Goal: Use online tool/utility

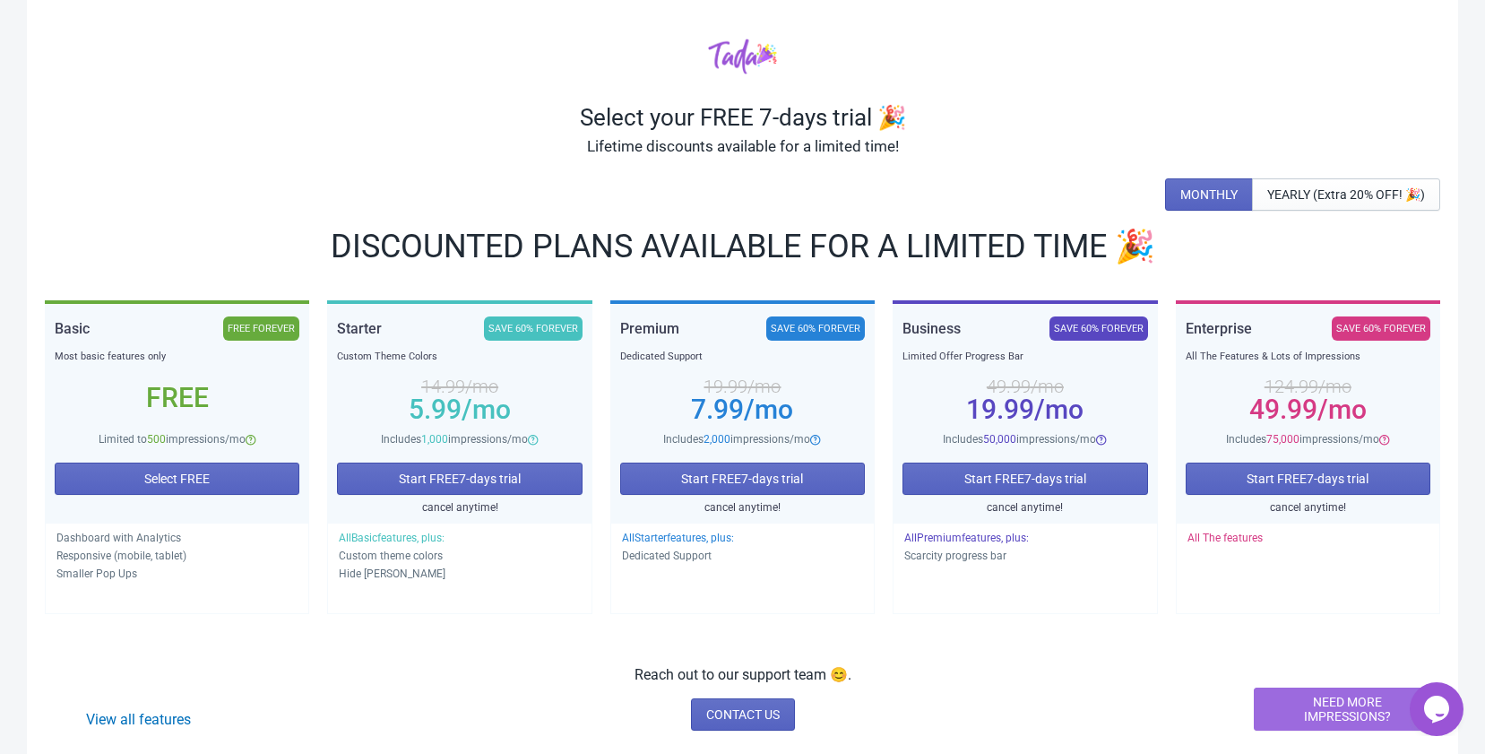
scroll to position [78, 0]
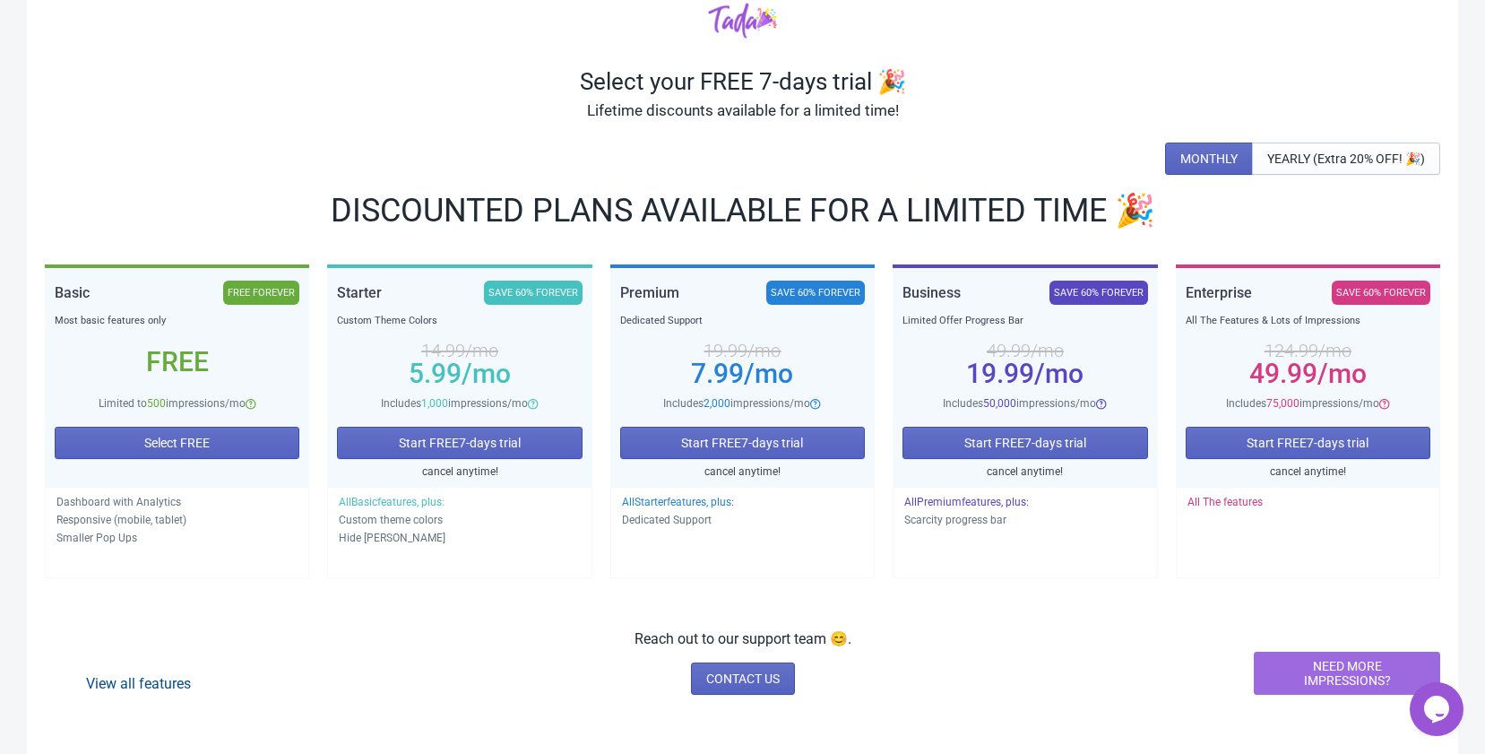
click at [163, 683] on link "View all features" at bounding box center [138, 683] width 105 height 17
click at [165, 437] on span "Select FREE" at bounding box center [176, 442] width 65 height 14
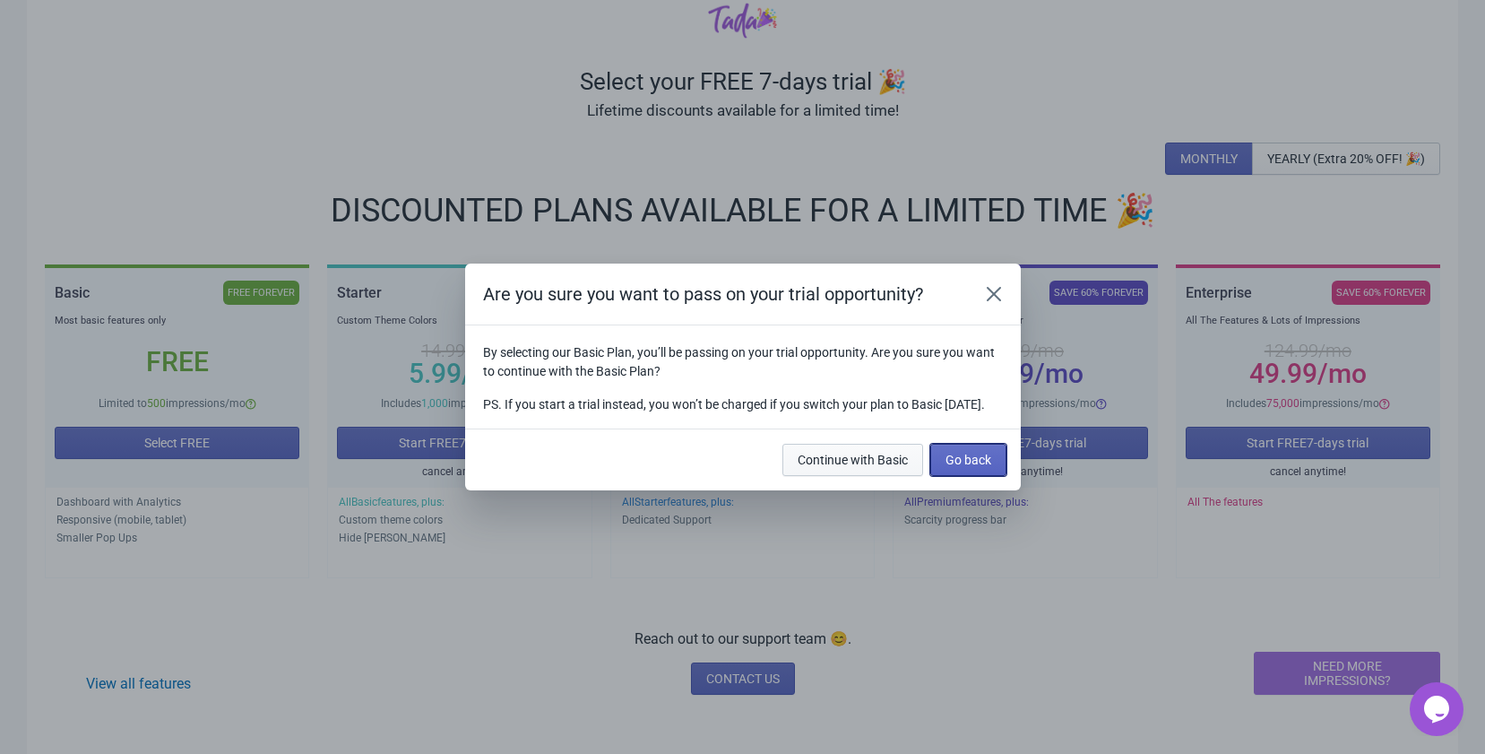
drag, startPoint x: 957, startPoint y: 475, endPoint x: 889, endPoint y: 476, distance: 68.1
click at [889, 476] on div "Continue with Basic Go back" at bounding box center [890, 455] width 231 height 39
click at [889, 467] on span "Continue with Basic" at bounding box center [852, 459] width 110 height 14
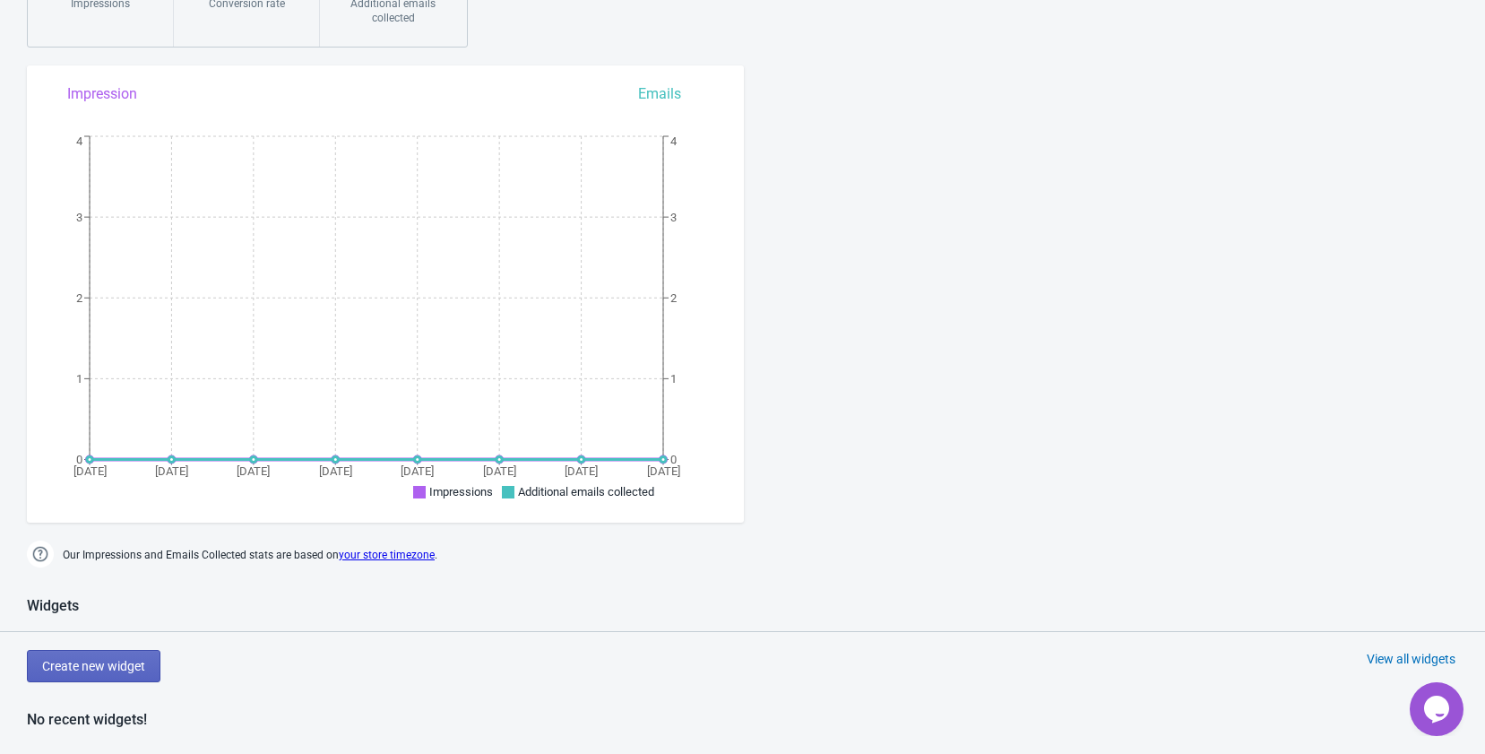
scroll to position [343, 0]
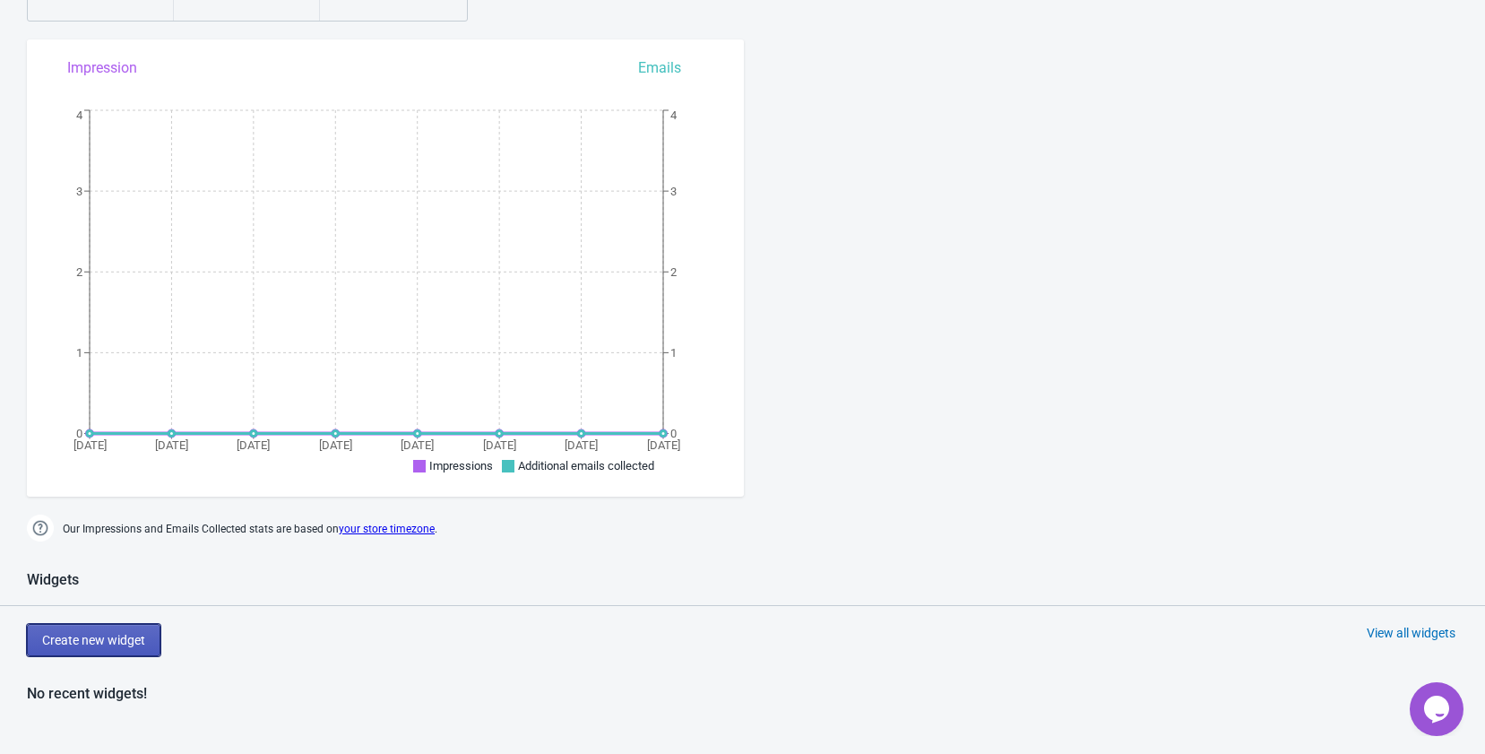
click at [117, 649] on button "Create new widget" at bounding box center [94, 640] width 134 height 32
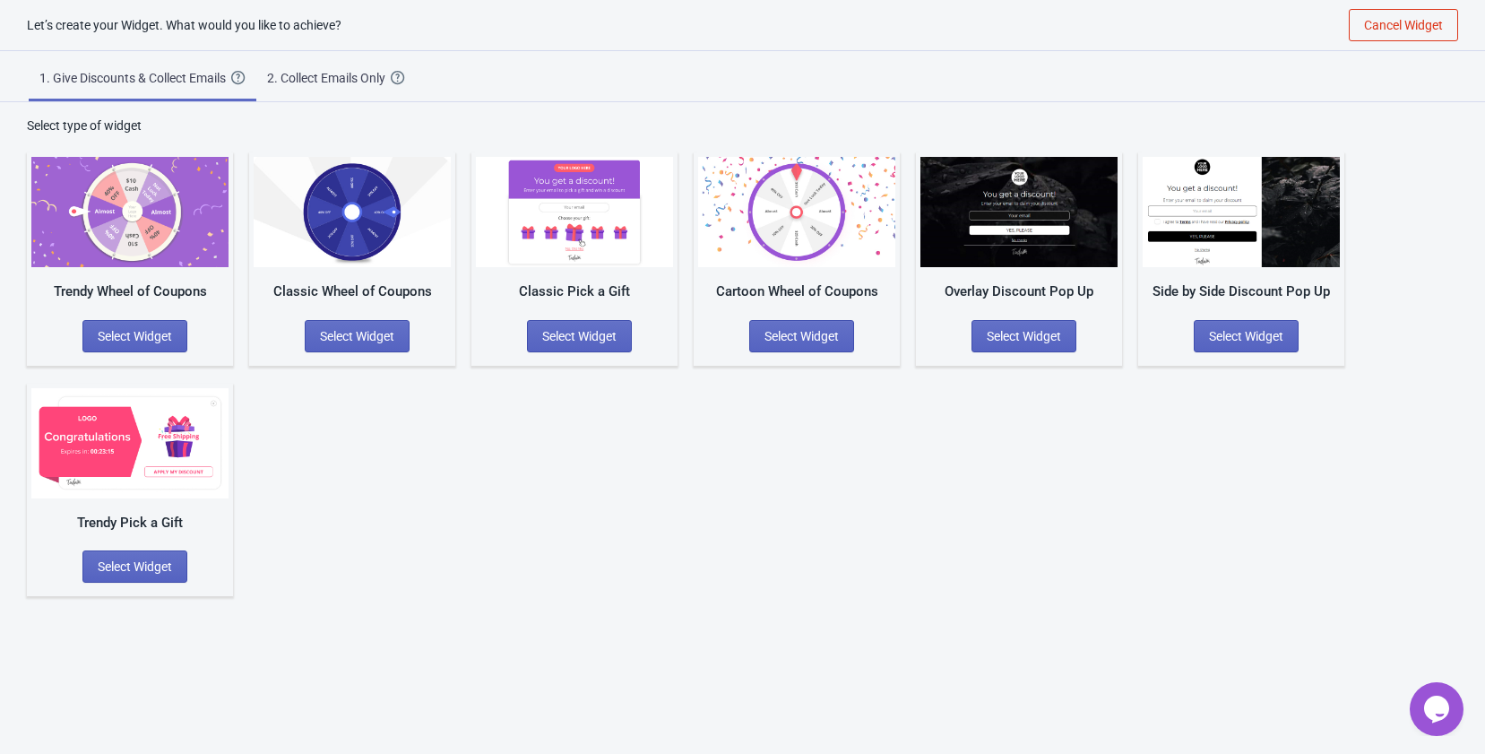
scroll to position [18, 0]
drag, startPoint x: 168, startPoint y: 340, endPoint x: 373, endPoint y: 340, distance: 205.2
click at [359, 382] on div "Trendy Wheel of Coupons Select Widget Classic Wheel of Coupons Select Widget Cl…" at bounding box center [742, 364] width 1431 height 461
drag, startPoint x: 373, startPoint y: 335, endPoint x: 374, endPoint y: 360, distance: 25.1
click at [374, 360] on div "Classic Wheel of Coupons Select Widget" at bounding box center [352, 258] width 206 height 213
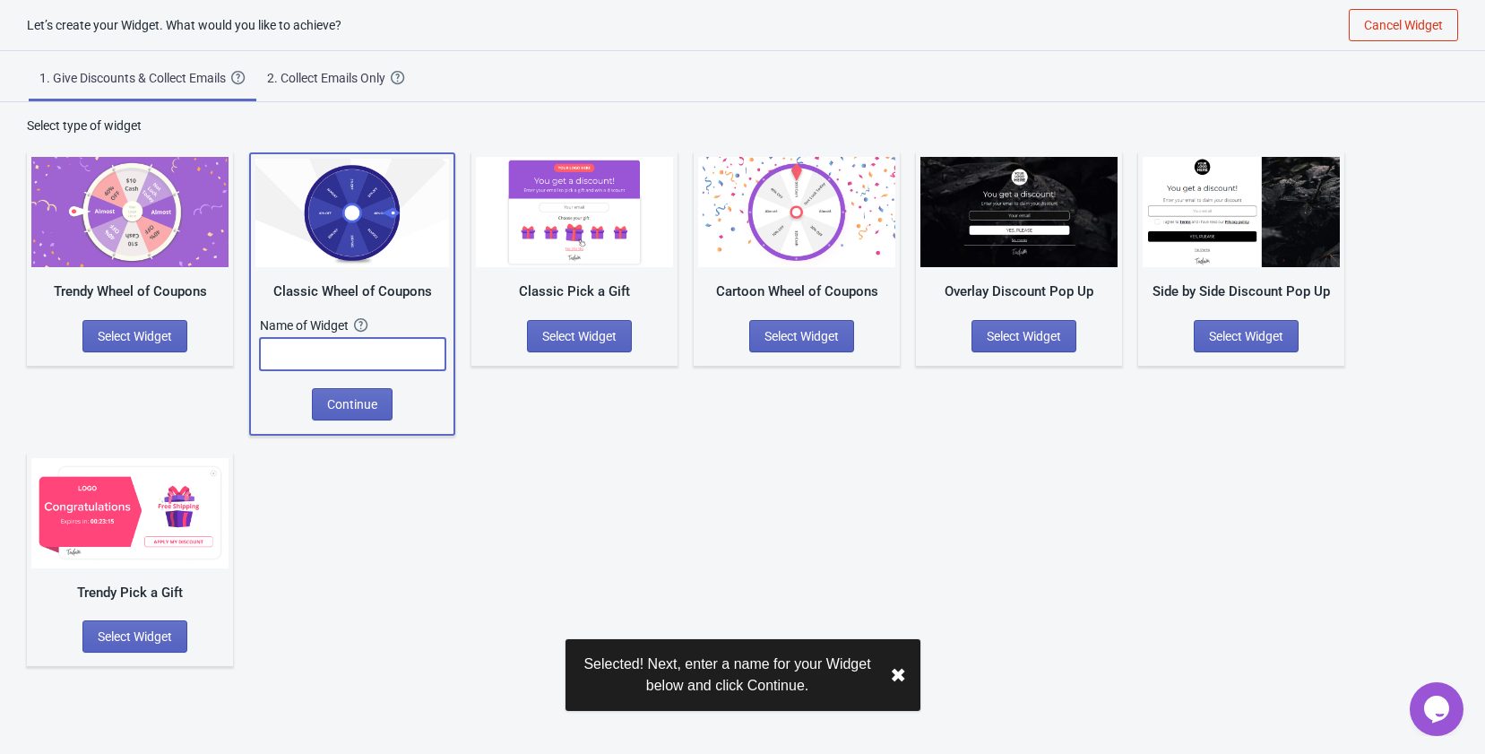
click at [374, 355] on input "text" at bounding box center [352, 354] width 185 height 32
type input "b"
click at [349, 409] on span "Continue" at bounding box center [352, 404] width 50 height 14
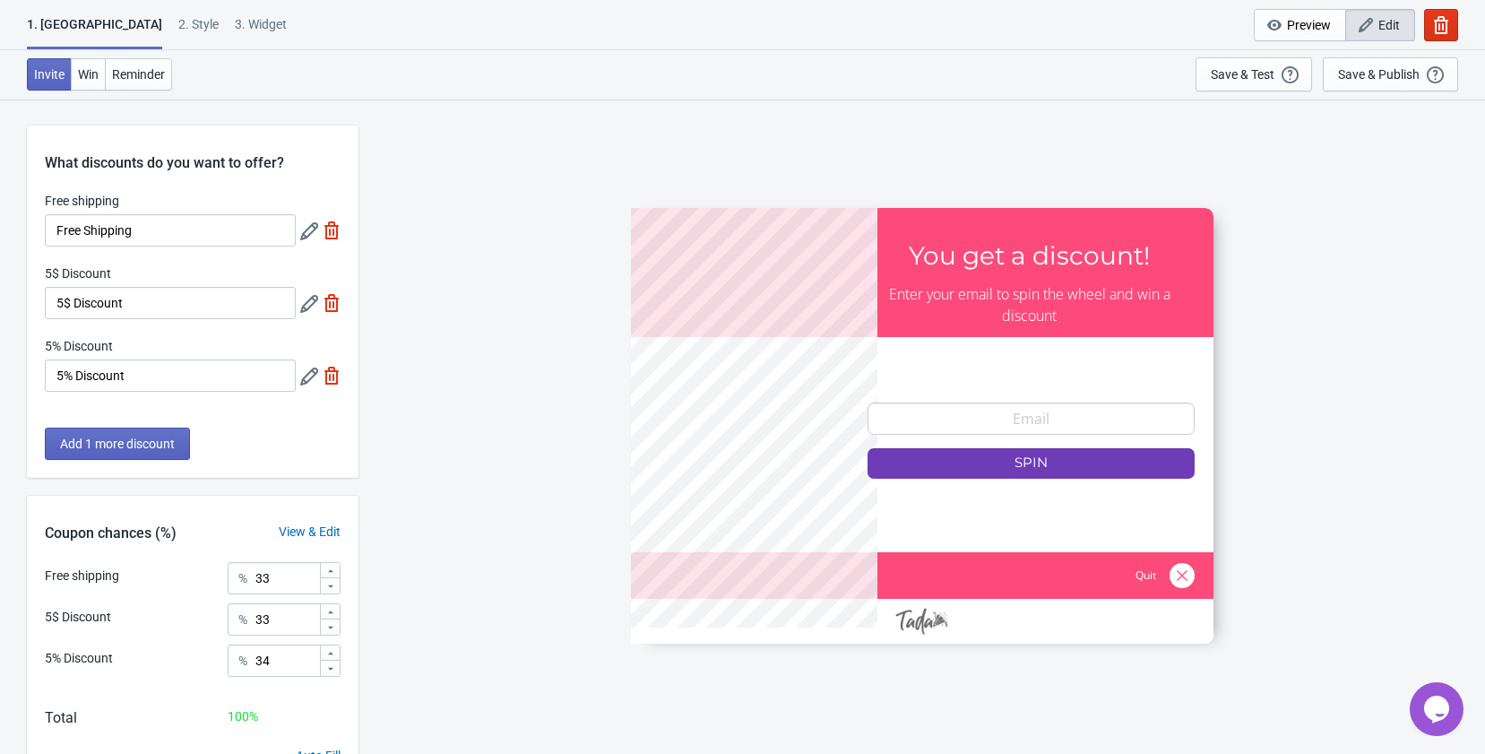
click at [750, 400] on div at bounding box center [922, 425] width 582 height 435
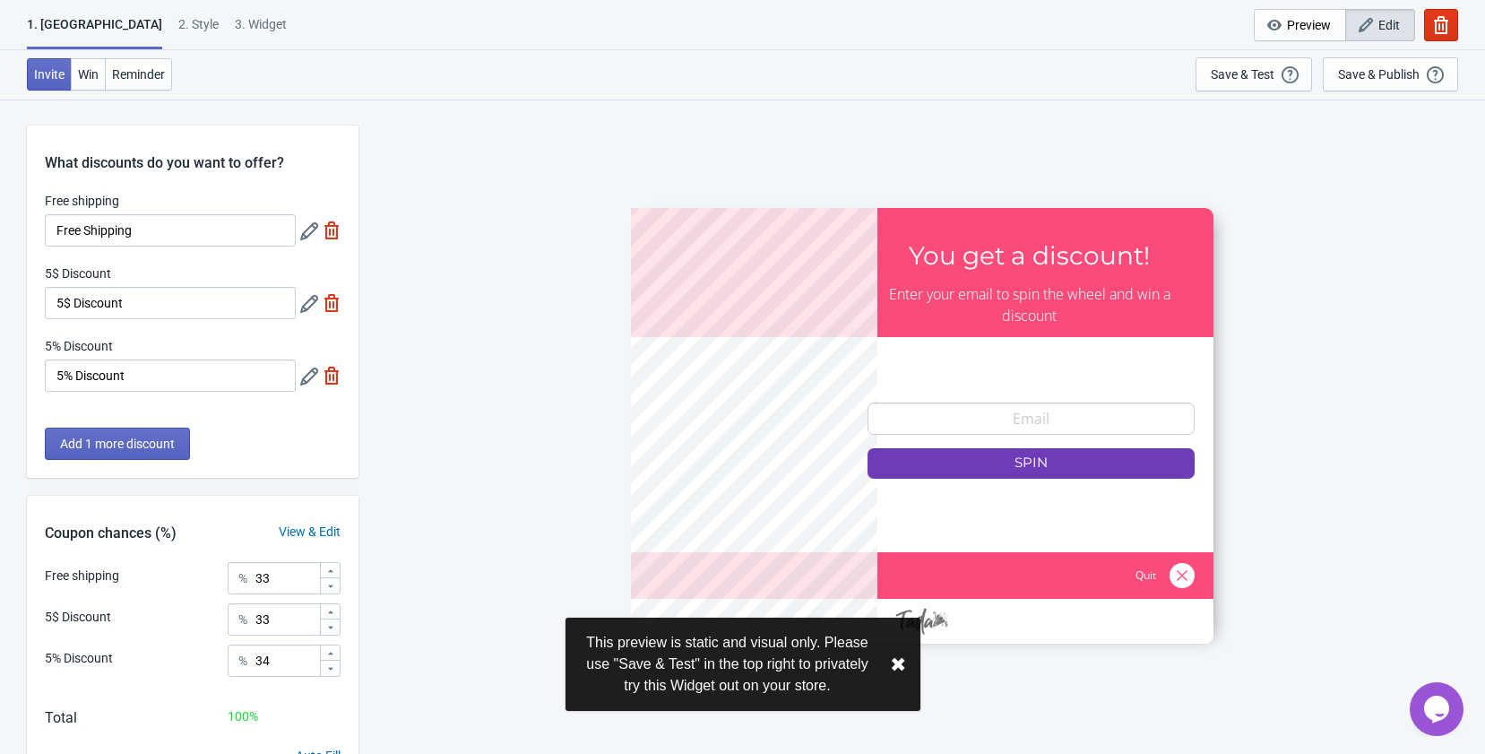
click at [911, 323] on div at bounding box center [922, 425] width 582 height 435
